Goal: Task Accomplishment & Management: Use online tool/utility

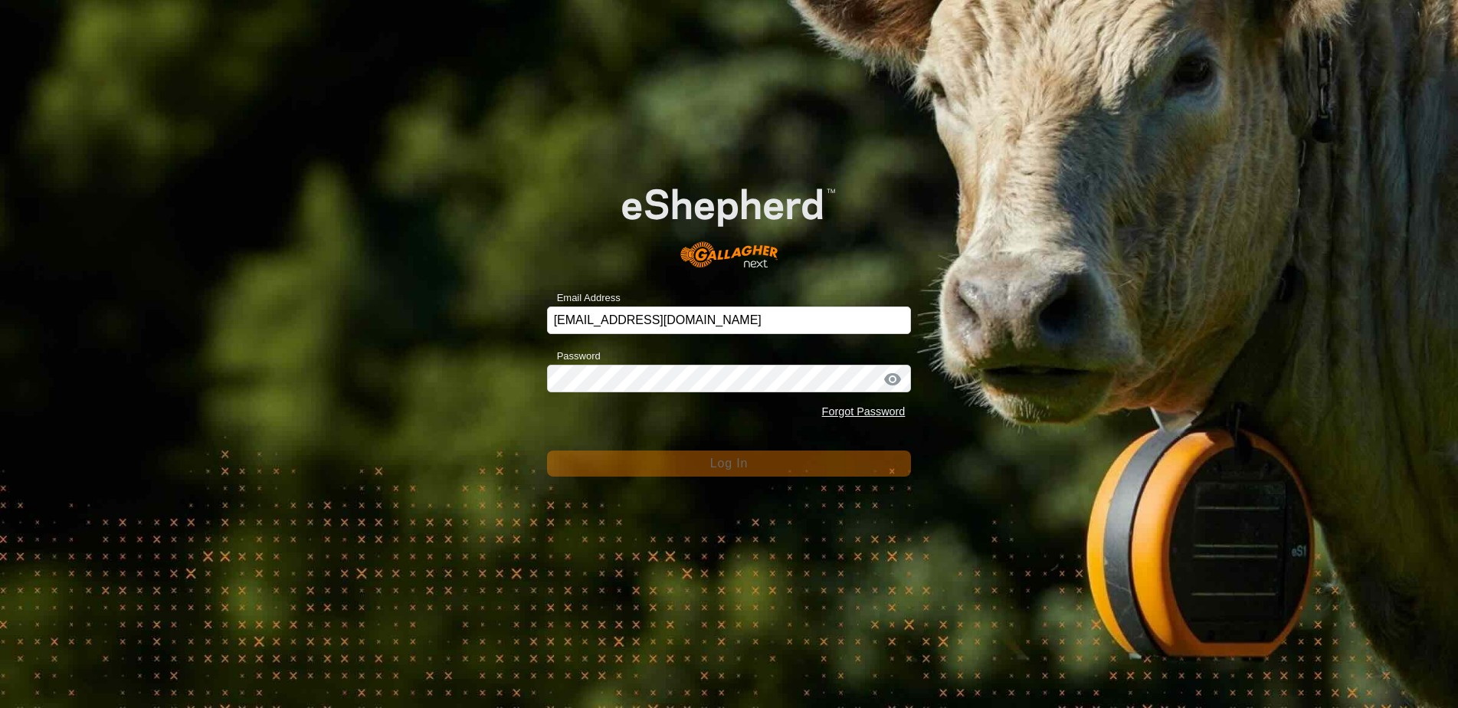
click at [710, 438] on form "Email Address [EMAIL_ADDRESS][DOMAIN_NAME] Password Forgot Password Log In" at bounding box center [729, 317] width 365 height 319
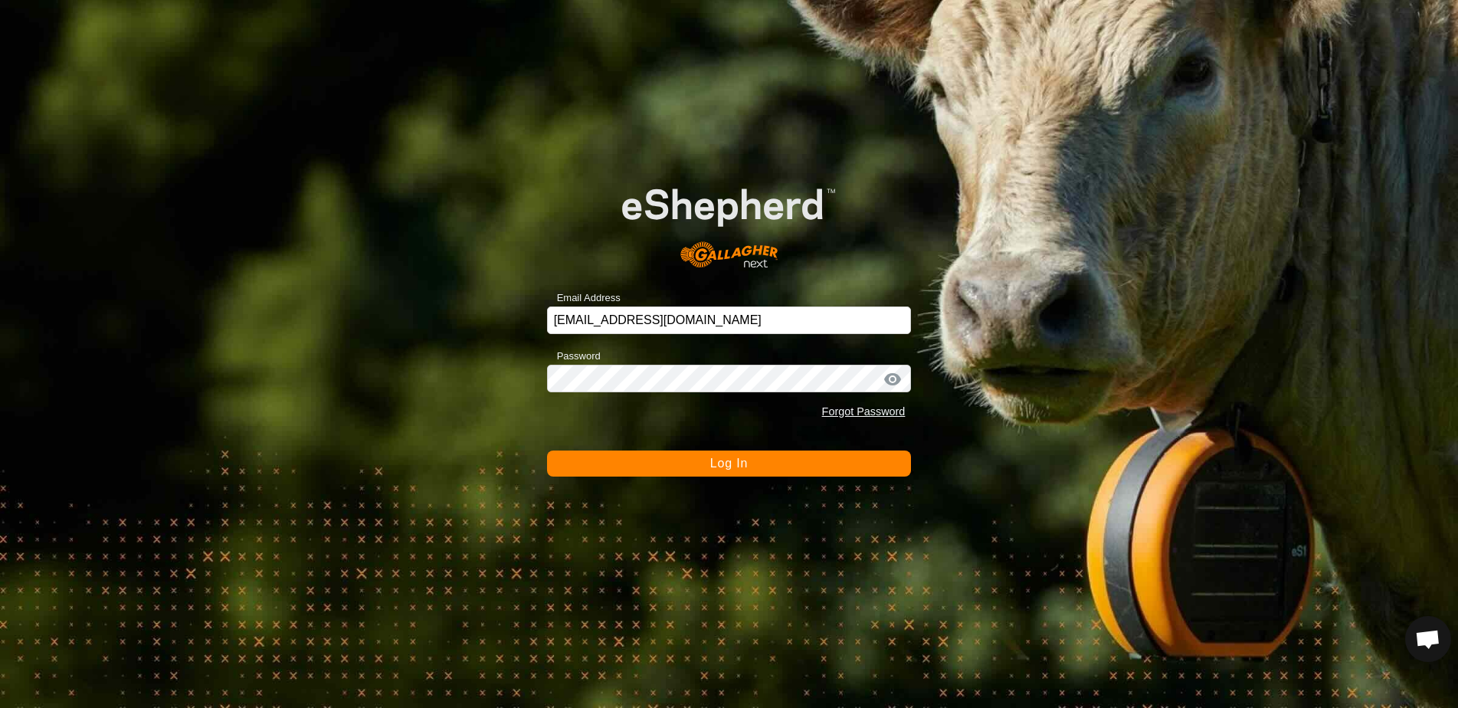
click at [714, 460] on span "Log In" at bounding box center [729, 463] width 38 height 13
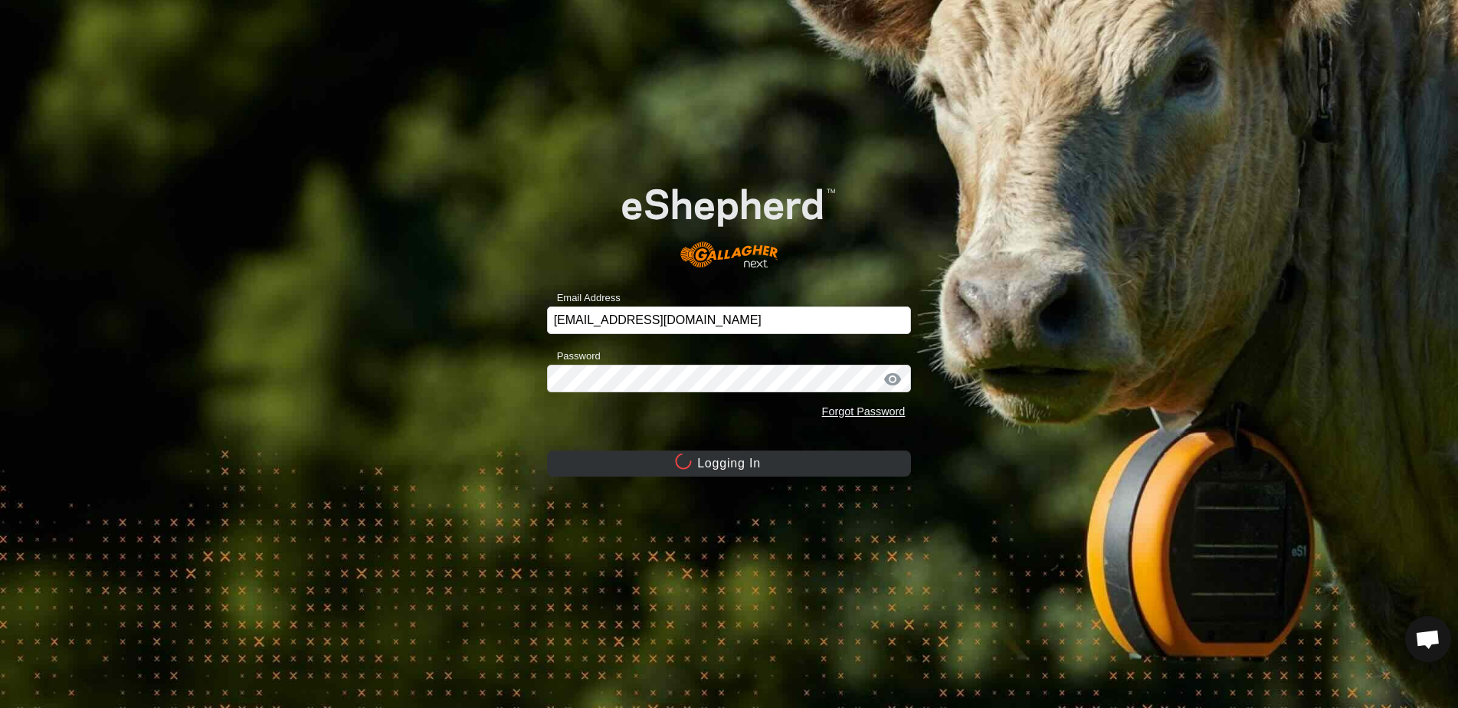
click at [722, 465] on button "Logging In" at bounding box center [729, 464] width 365 height 26
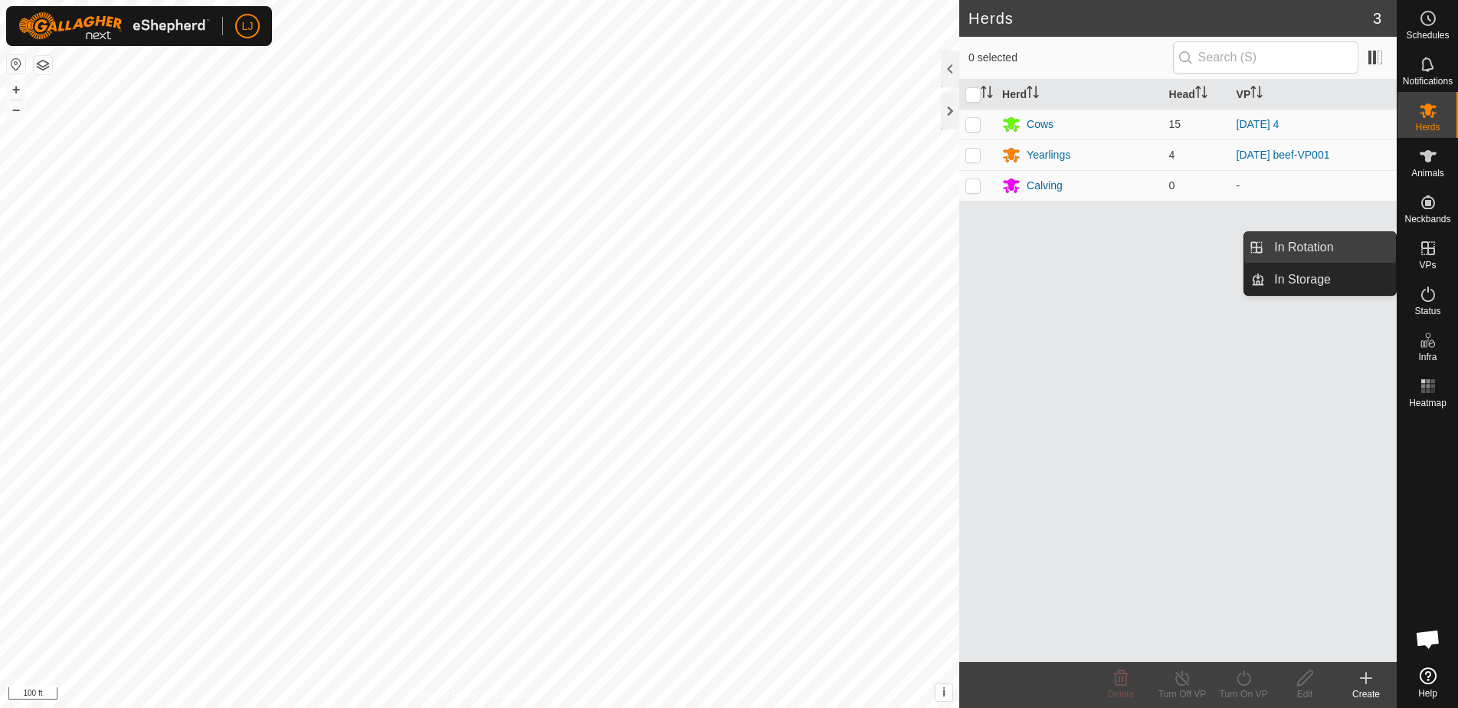
drag, startPoint x: 1388, startPoint y: 248, endPoint x: 1300, endPoint y: 248, distance: 88.9
click at [1300, 248] on link "In Rotation" at bounding box center [1330, 247] width 131 height 31
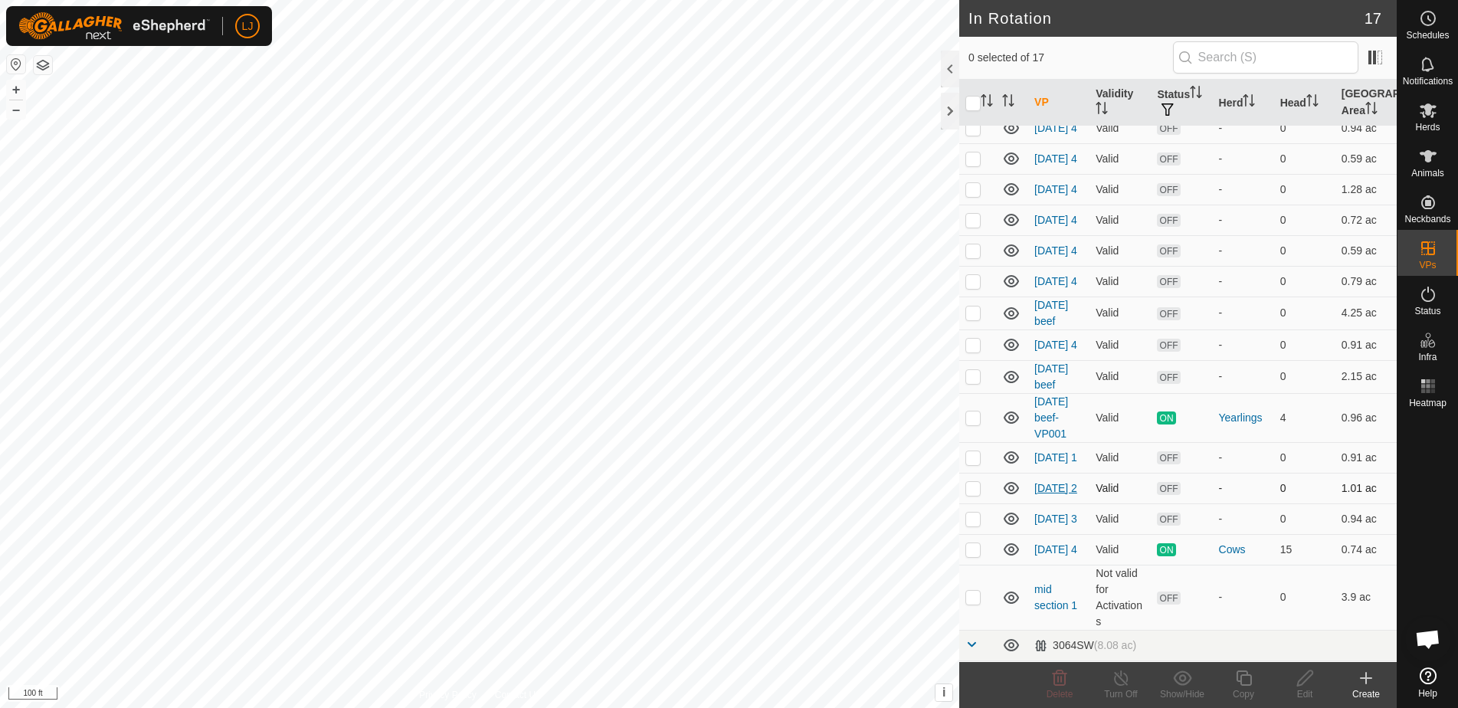
scroll to position [74, 0]
click at [975, 424] on p-checkbox at bounding box center [972, 417] width 15 height 12
checkbox input "false"
click at [978, 556] on p-checkbox at bounding box center [972, 549] width 15 height 12
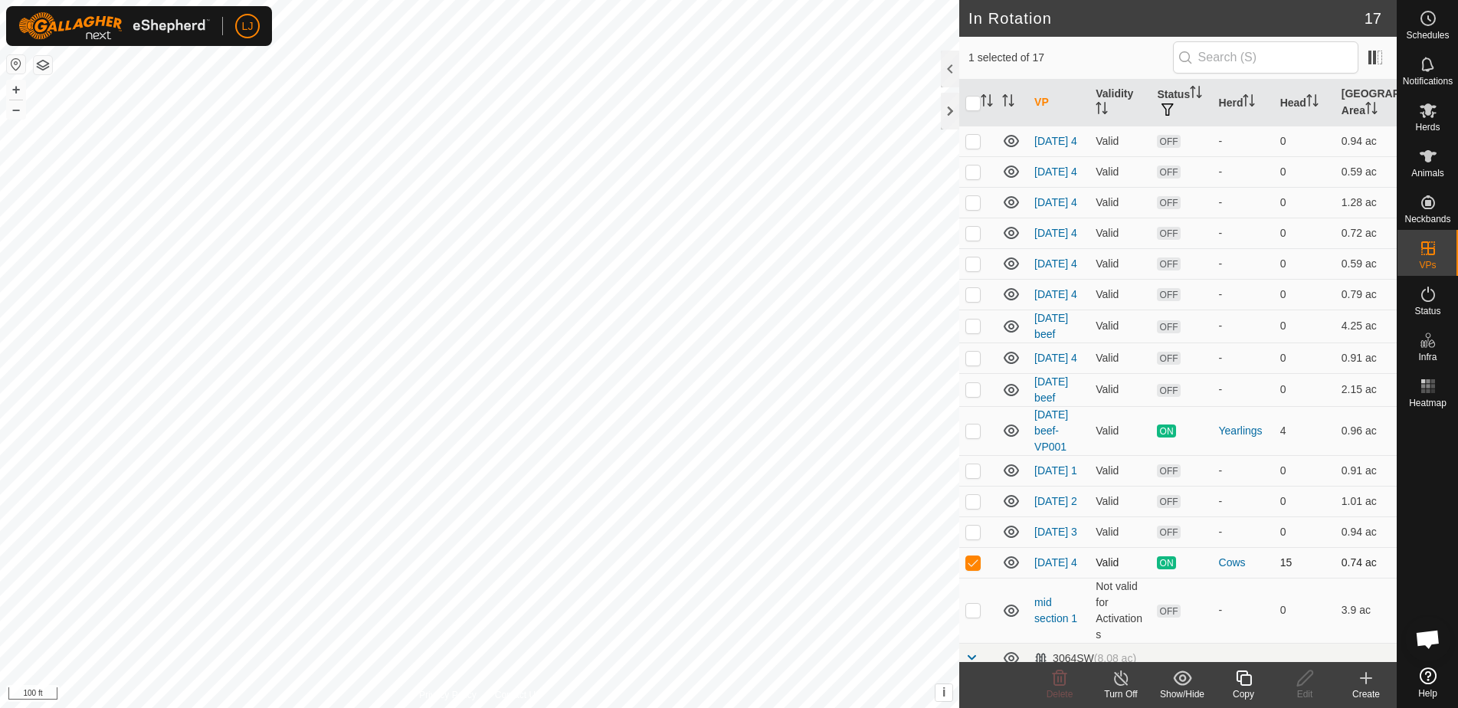
scroll to position [60, 0]
click at [972, 570] on p-checkbox at bounding box center [972, 564] width 15 height 12
checkbox input "false"
click at [976, 438] on p-checkbox at bounding box center [972, 432] width 15 height 12
checkbox input "true"
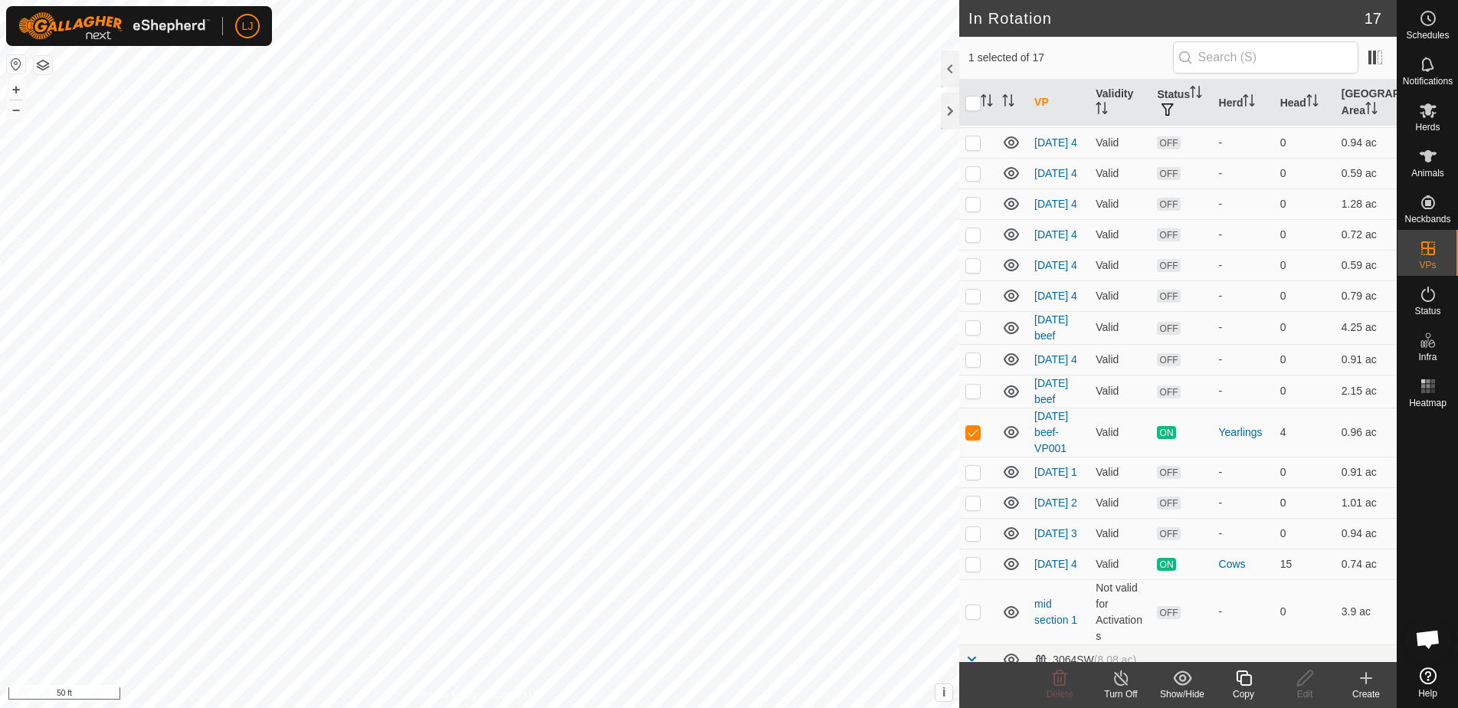
click at [1245, 685] on icon at bounding box center [1243, 677] width 15 height 15
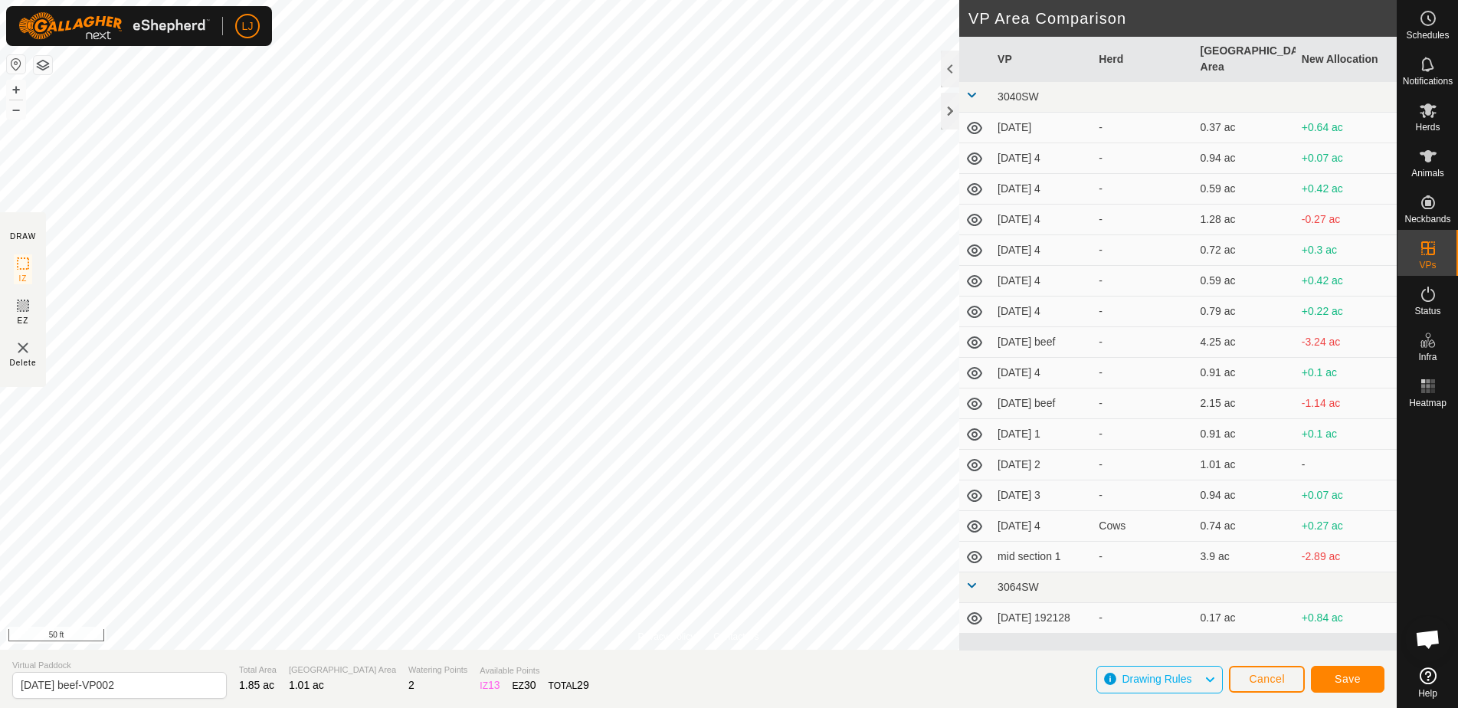
click at [1359, 674] on span "Save" at bounding box center [1348, 679] width 26 height 12
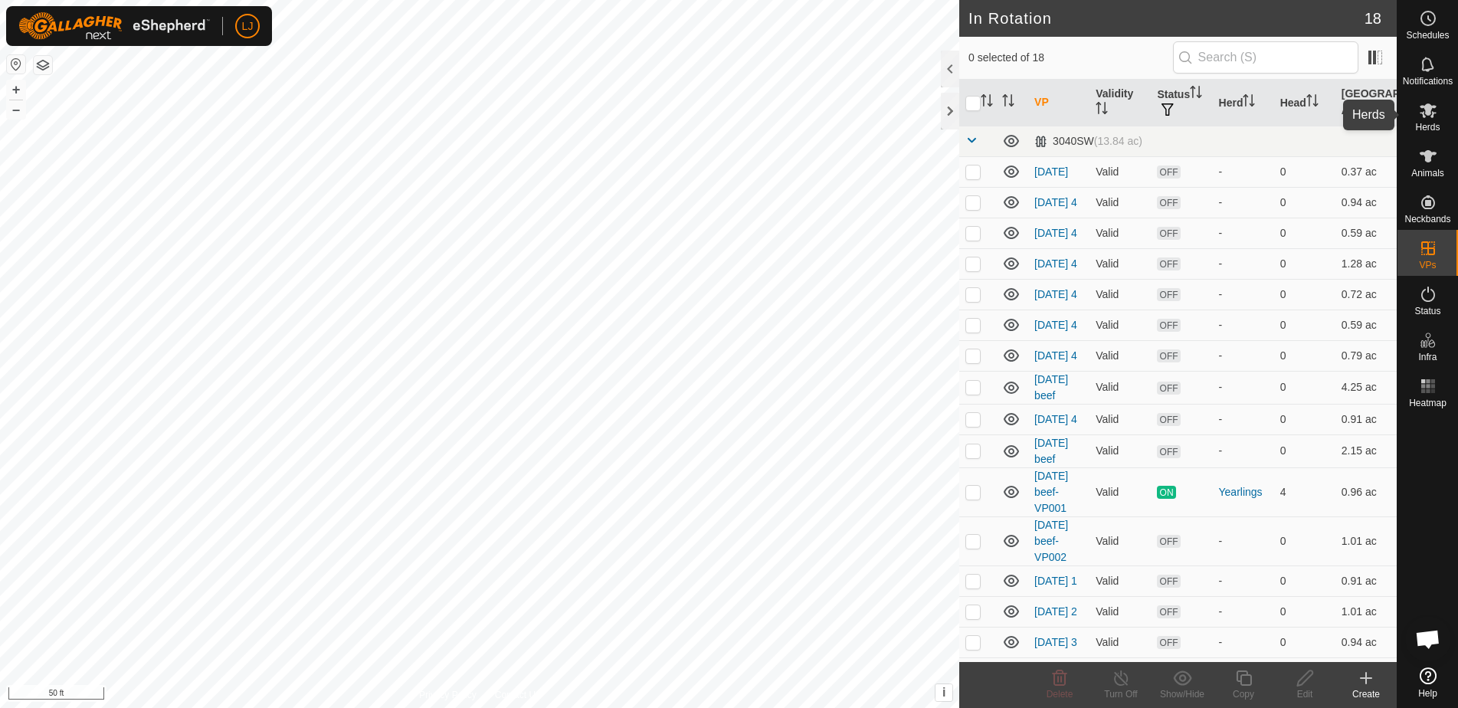
click at [1422, 127] on span "Herds" at bounding box center [1427, 127] width 25 height 9
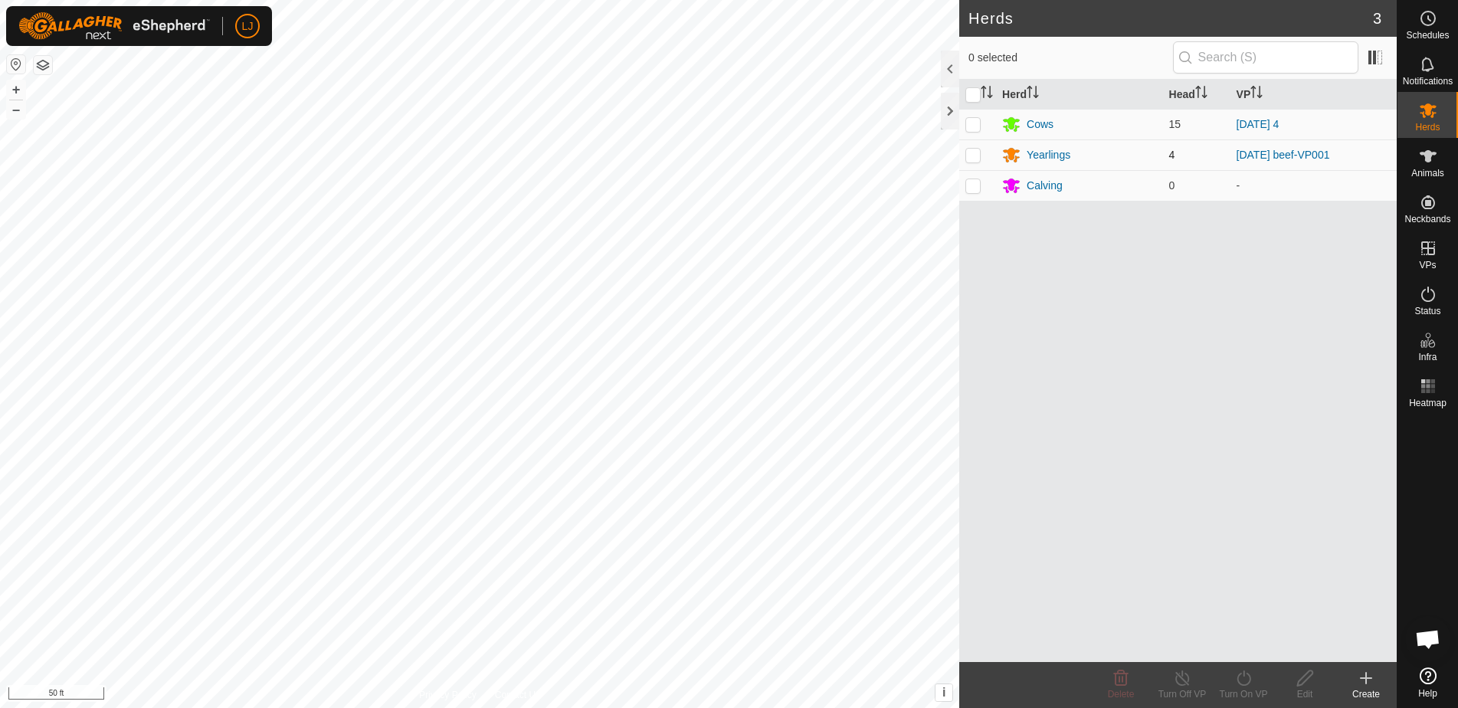
drag, startPoint x: 972, startPoint y: 124, endPoint x: 968, endPoint y: 143, distance: 19.0
click at [972, 126] on p-checkbox at bounding box center [972, 124] width 15 height 12
checkbox input "true"
drag, startPoint x: 968, startPoint y: 149, endPoint x: 976, endPoint y: 157, distance: 11.9
click at [968, 149] on p-checkbox at bounding box center [972, 155] width 15 height 12
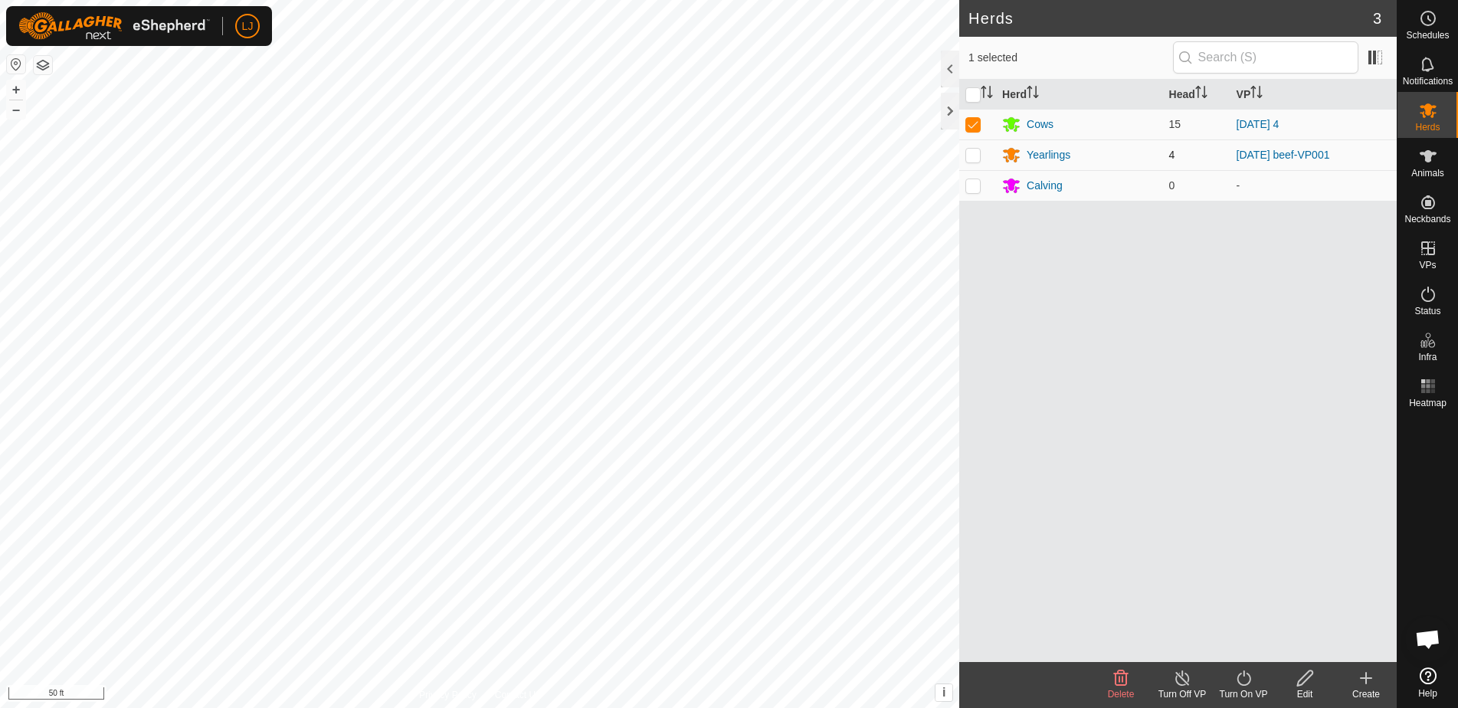
checkbox input "true"
click at [1241, 682] on icon at bounding box center [1243, 678] width 19 height 18
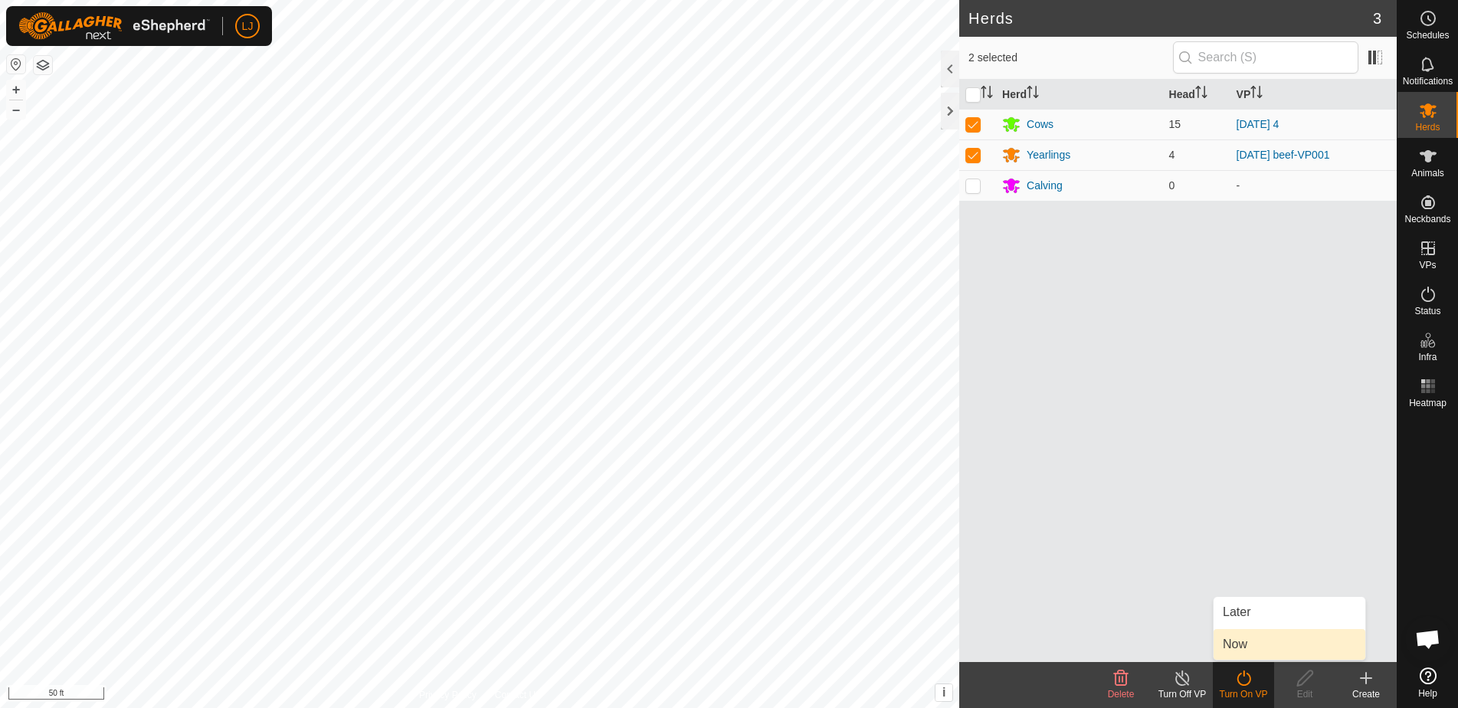
click at [1263, 654] on link "Now" at bounding box center [1290, 644] width 152 height 31
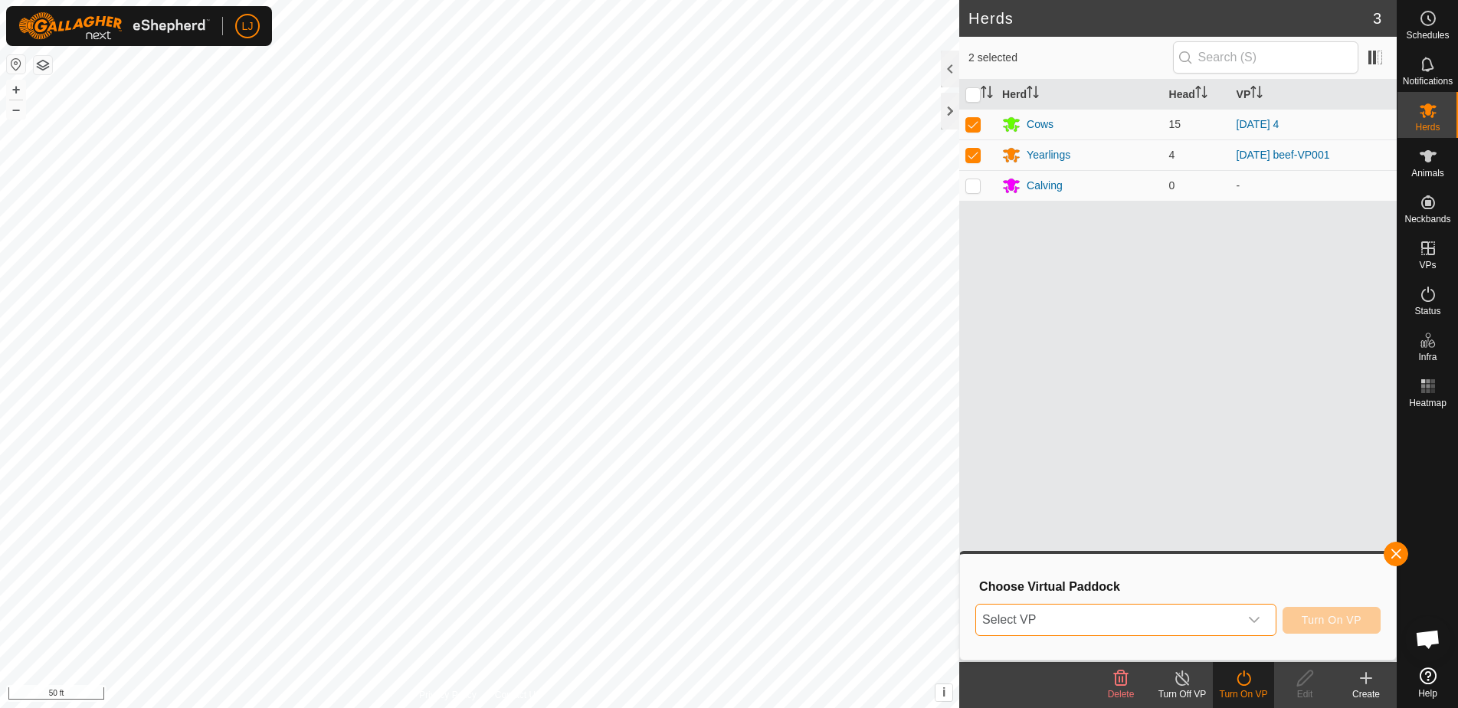
click at [1169, 621] on span "Select VP" at bounding box center [1107, 620] width 263 height 31
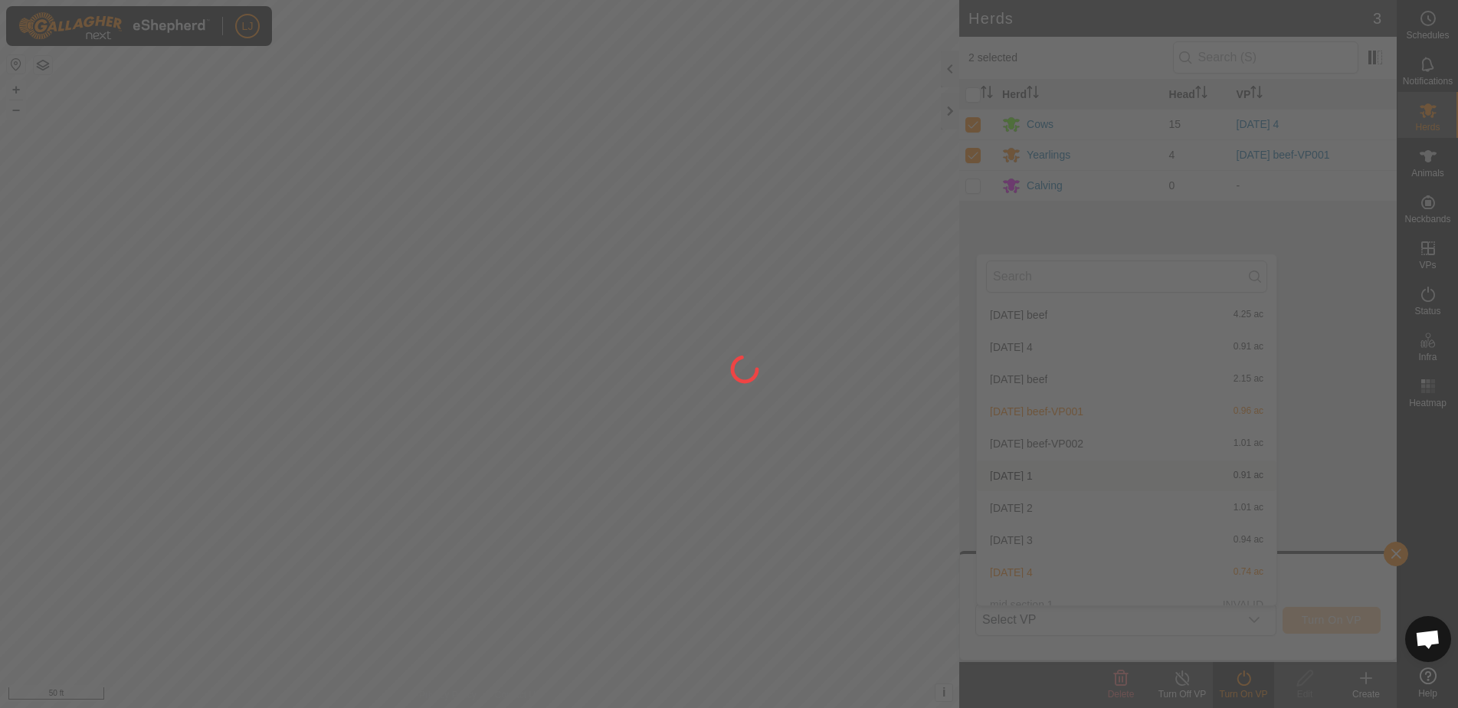
scroll to position [261, 0]
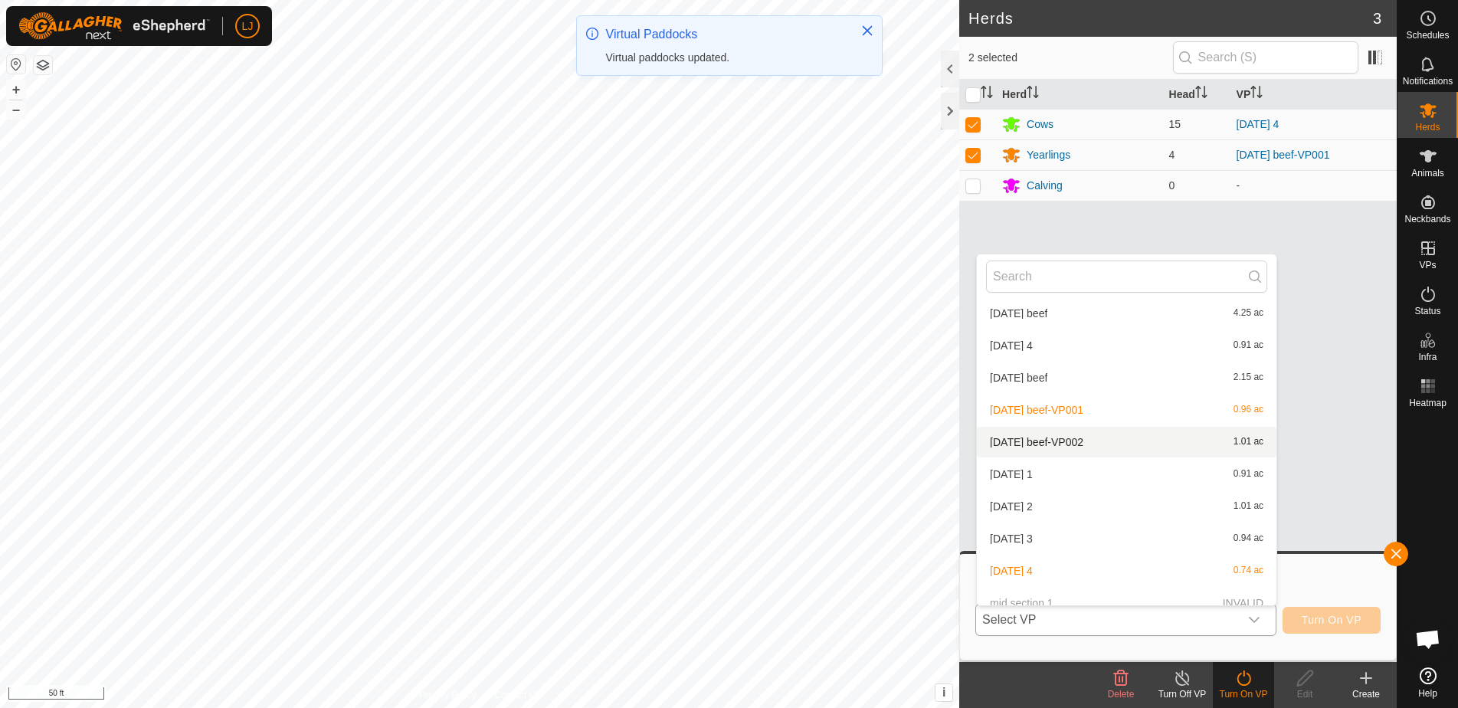
click at [1077, 441] on li "[DATE] beef-VP002 1.01 ac" at bounding box center [1127, 442] width 300 height 31
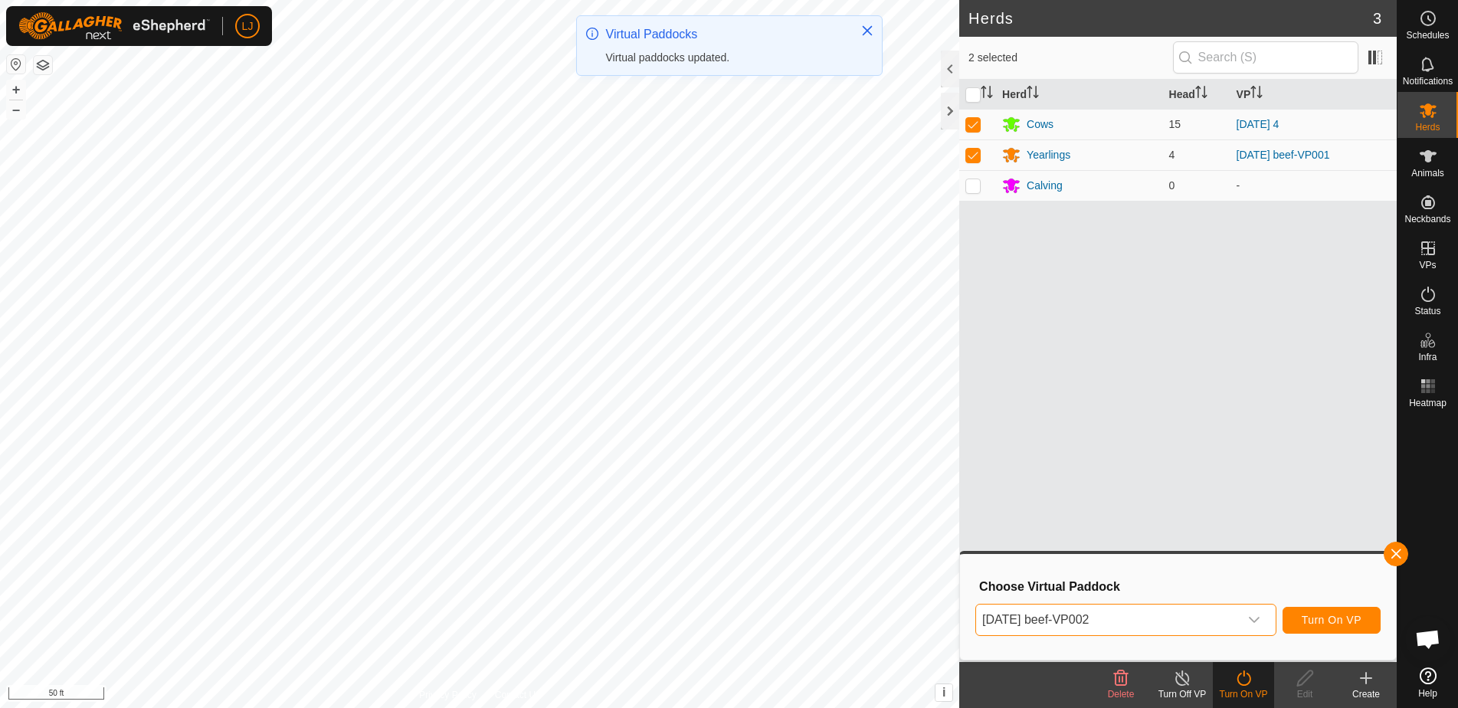
click at [1348, 618] on span "Turn On VP" at bounding box center [1332, 620] width 60 height 12
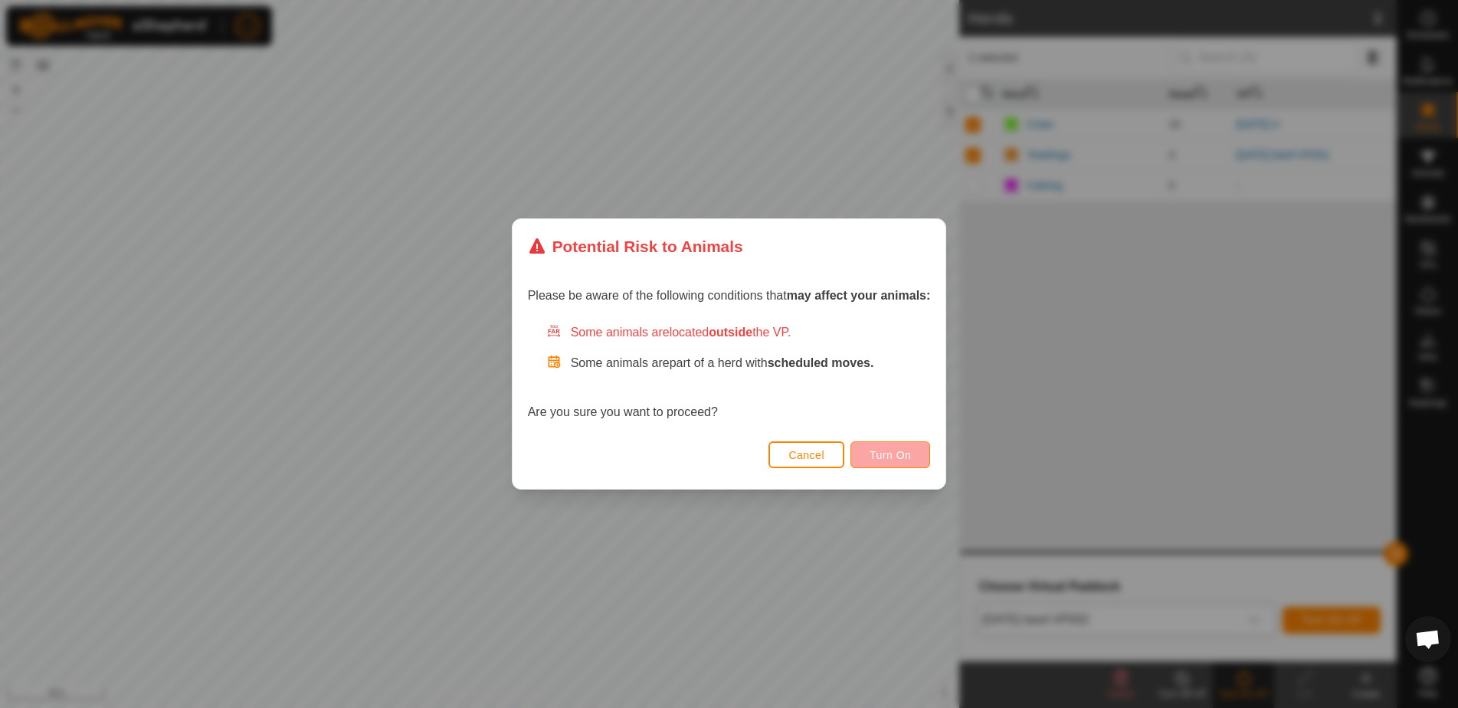
click at [880, 454] on span "Turn On" at bounding box center [890, 455] width 41 height 12
